Goal: Task Accomplishment & Management: Manage account settings

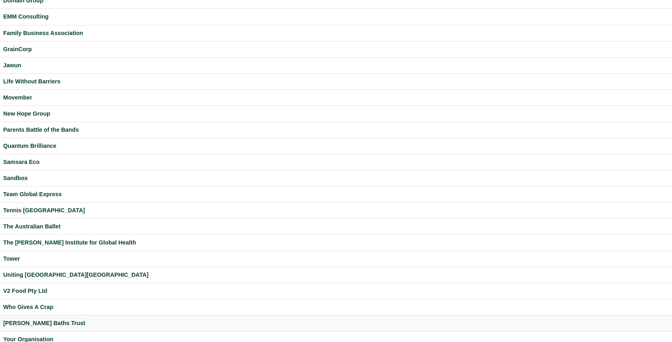
scroll to position [139, 0]
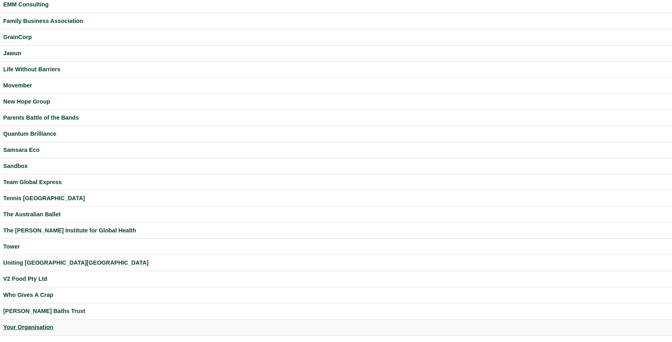
click at [35, 326] on div "Your Organisation" at bounding box center [336, 327] width 666 height 9
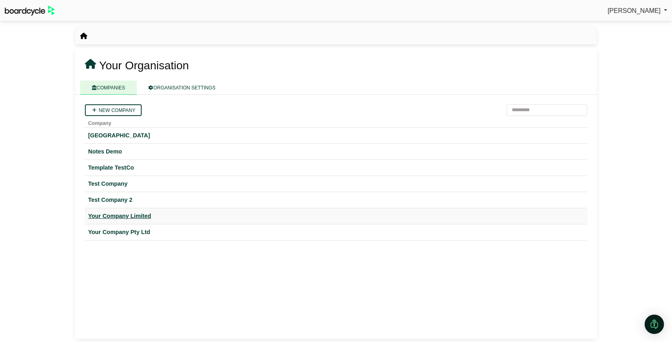
click at [139, 214] on div "Your Company Limited" at bounding box center [336, 215] width 496 height 9
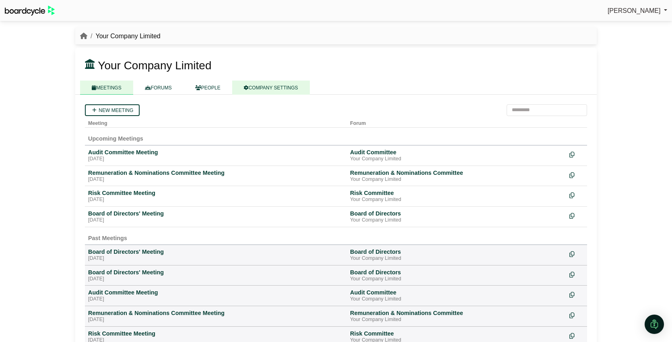
click at [262, 86] on link "COMPANY SETTINGS" at bounding box center [271, 88] width 78 height 14
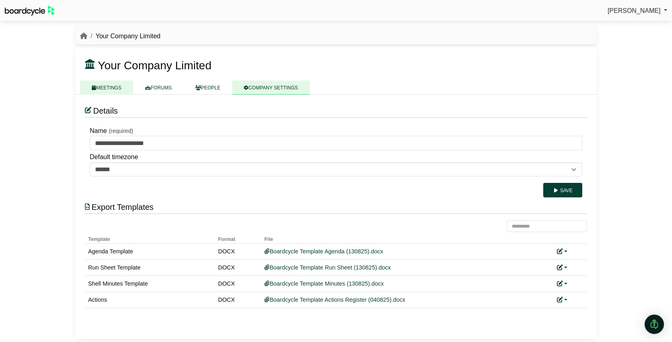
click at [114, 86] on link "MEETINGS" at bounding box center [106, 88] width 53 height 14
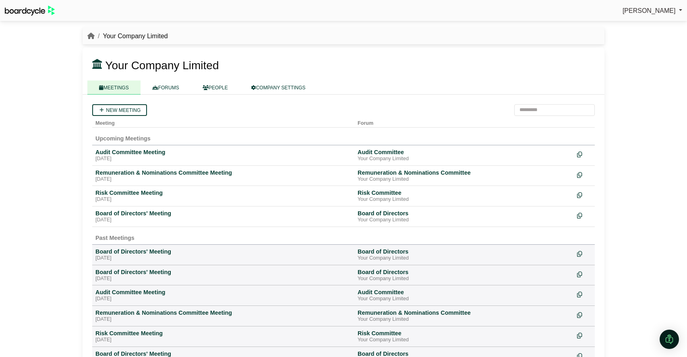
click at [660, 83] on div "Richard Conway Sign Out Your Company Limited Your Company Limited" at bounding box center [343, 178] width 687 height 357
click at [132, 217] on div "Board of Directors' Meeting" at bounding box center [223, 213] width 256 height 7
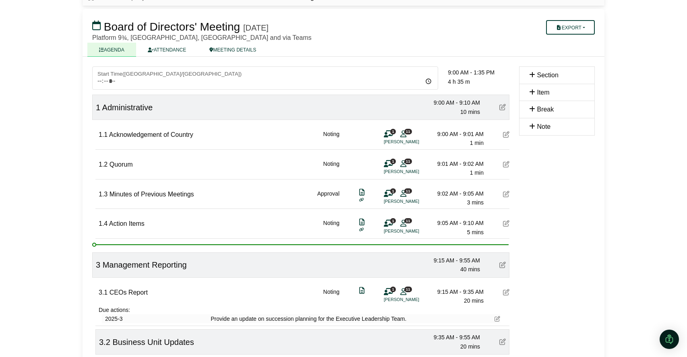
scroll to position [39, 0]
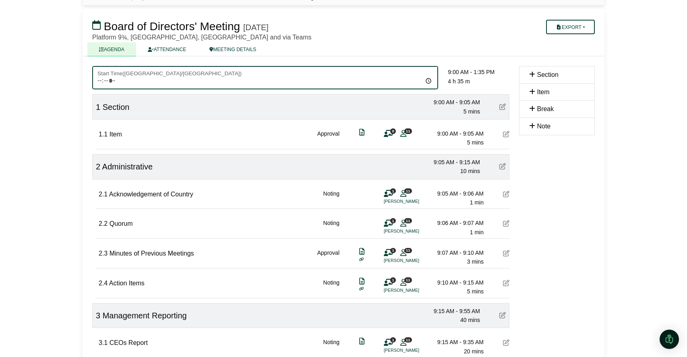
click at [108, 80] on input "*****" at bounding box center [265, 77] width 346 height 23
click at [112, 81] on input "*****" at bounding box center [265, 77] width 346 height 23
type input "*****"
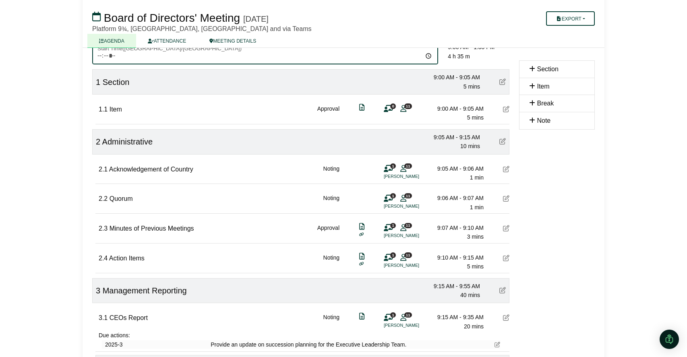
scroll to position [66, 0]
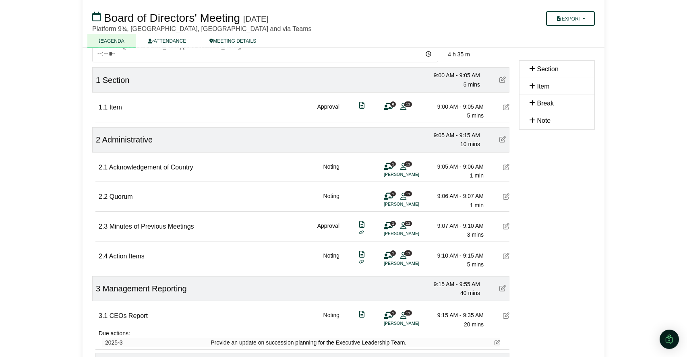
click at [502, 79] on icon at bounding box center [502, 80] width 6 height 6
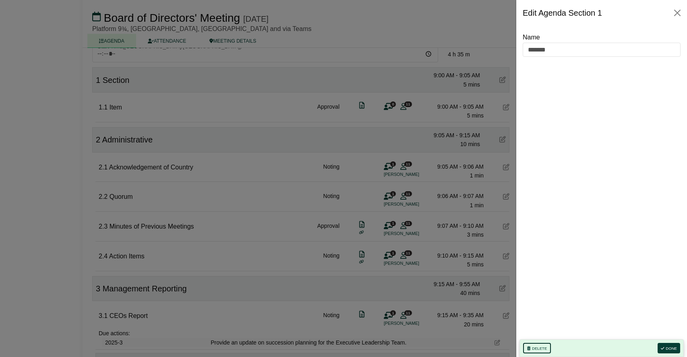
click at [539, 344] on button "Delete" at bounding box center [537, 348] width 28 height 10
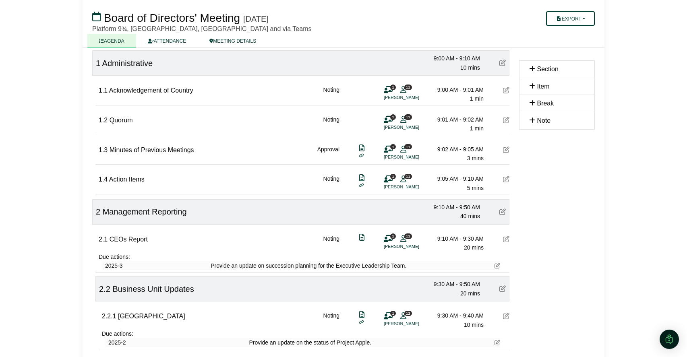
scroll to position [91, 0]
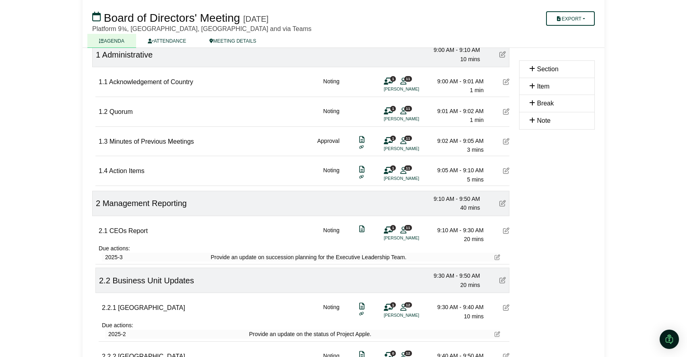
click at [505, 232] on icon at bounding box center [506, 231] width 6 height 6
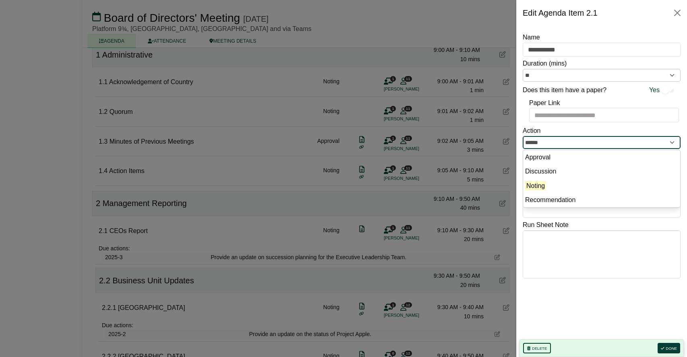
click at [552, 144] on input "******" at bounding box center [602, 142] width 158 height 13
click at [556, 133] on div "Action ****** Approval Discussion Noting Recommendation" at bounding box center [602, 137] width 158 height 23
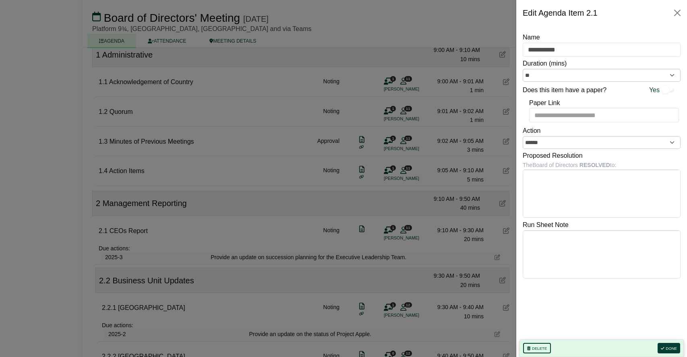
click at [473, 153] on div at bounding box center [343, 178] width 687 height 357
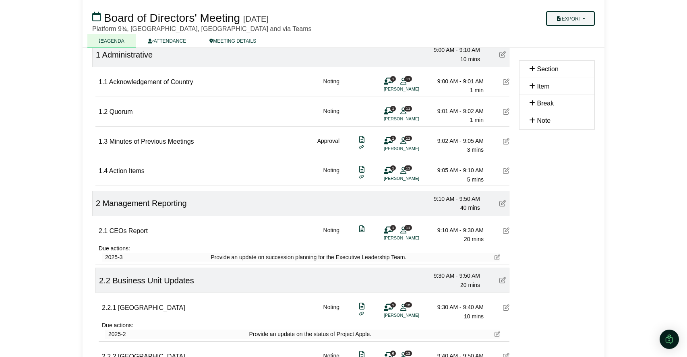
click at [583, 22] on button "Export" at bounding box center [570, 18] width 49 height 14
click at [574, 35] on link "Agenda" at bounding box center [578, 33] width 70 height 12
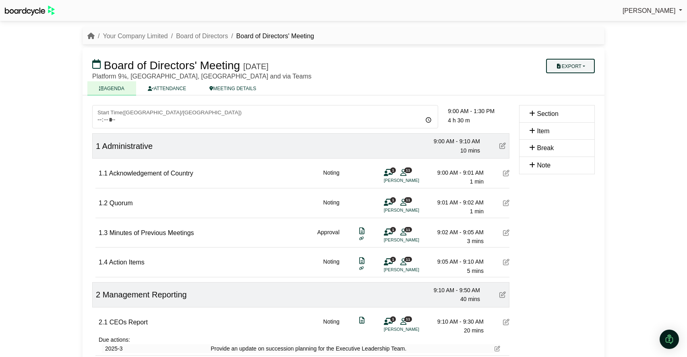
click at [581, 66] on button "Export" at bounding box center [570, 66] width 49 height 14
click at [579, 106] on link "Shell Minutes" at bounding box center [578, 104] width 70 height 12
click at [588, 65] on button "Export" at bounding box center [570, 66] width 49 height 14
click at [570, 91] on link "Run Sheet" at bounding box center [578, 92] width 70 height 12
click at [592, 70] on button "Export" at bounding box center [570, 66] width 49 height 14
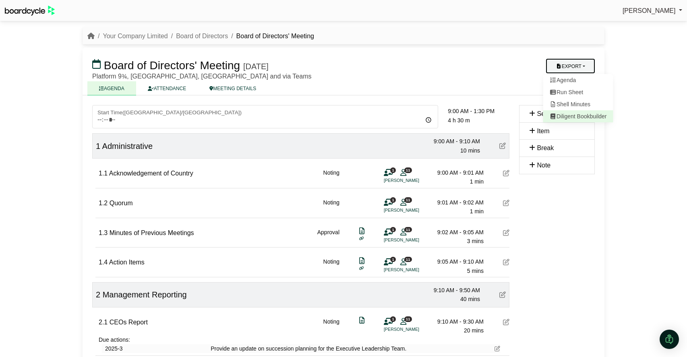
click at [588, 116] on link "Diligent Bookbuilder" at bounding box center [578, 116] width 70 height 12
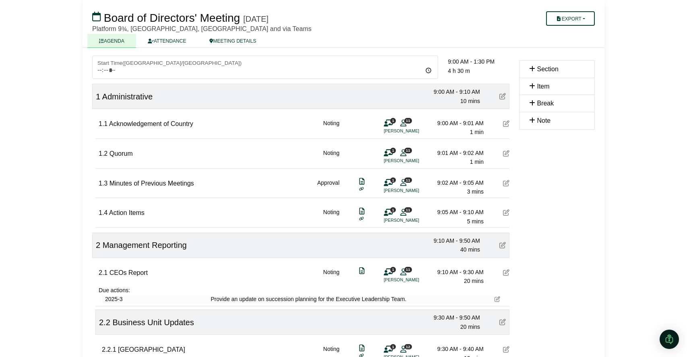
scroll to position [53, 0]
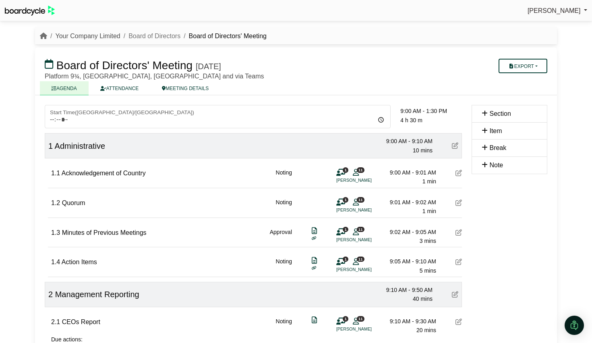
click at [84, 38] on link "Your Company Limited" at bounding box center [87, 36] width 65 height 7
